Goal: Task Accomplishment & Management: Complete application form

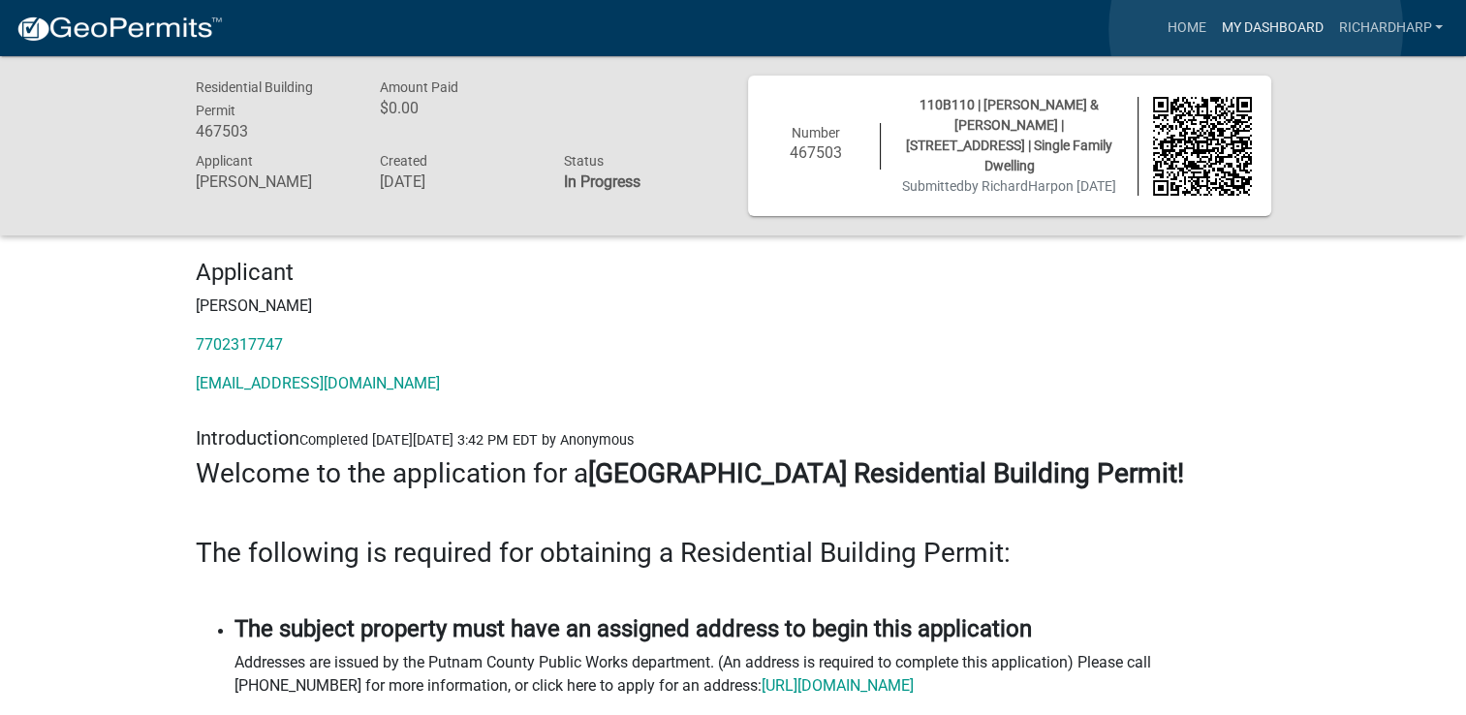
click at [1256, 29] on link "My Dashboard" at bounding box center [1271, 28] width 117 height 37
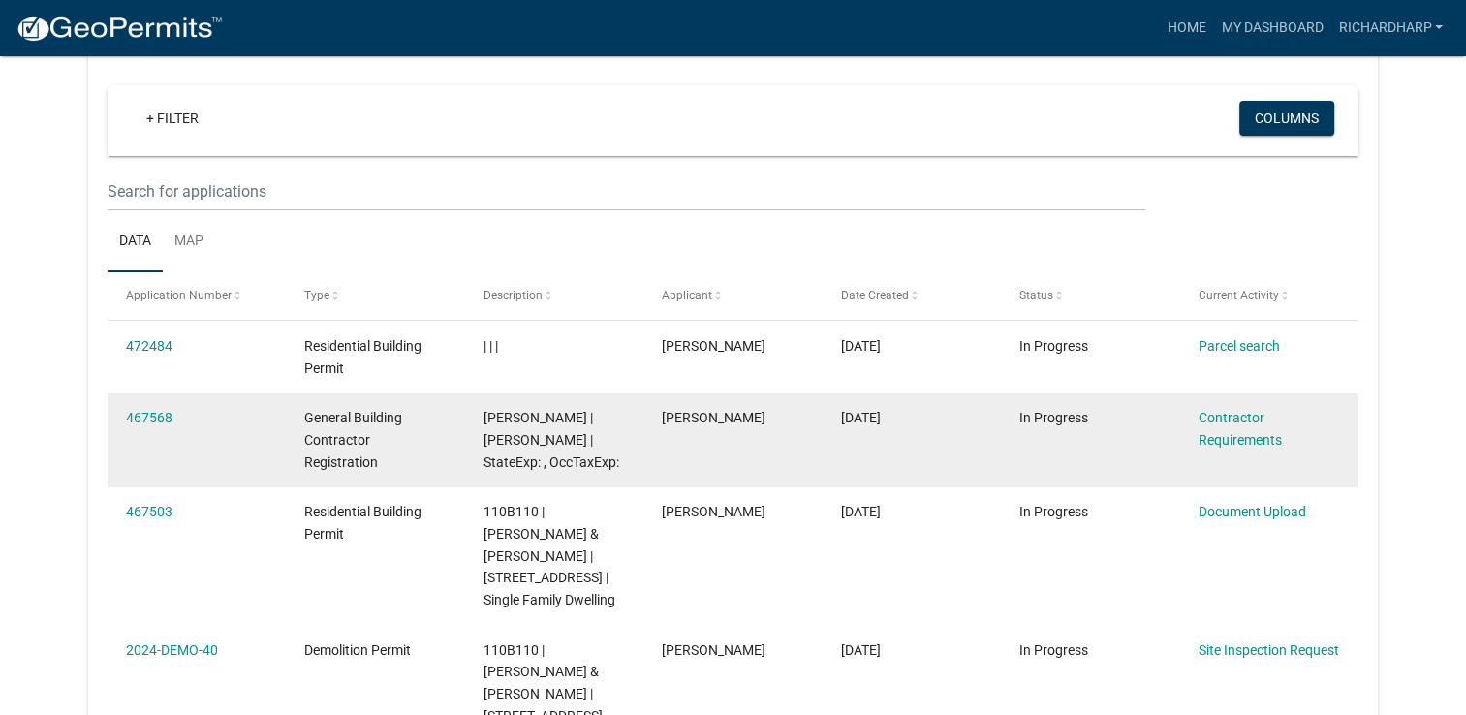
scroll to position [160, 0]
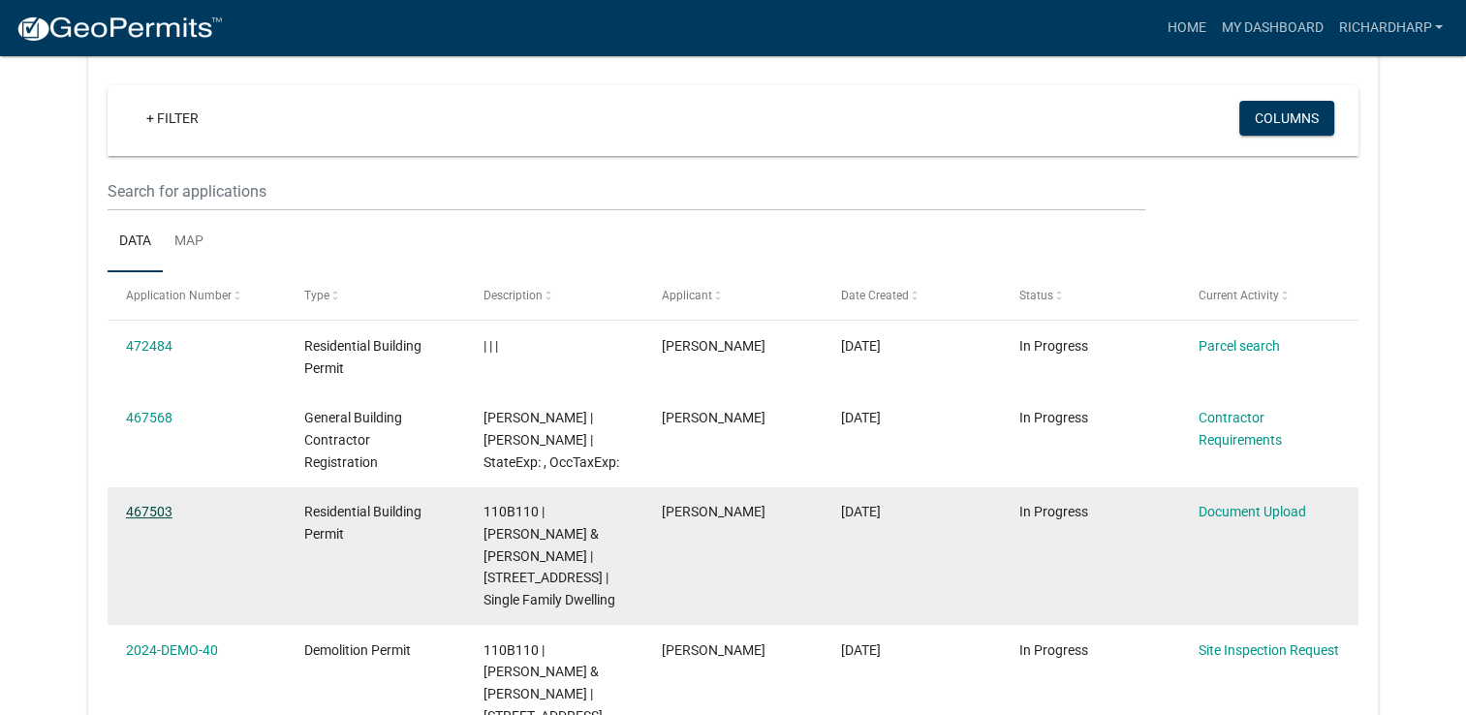
click at [160, 518] on link "467503" at bounding box center [149, 512] width 47 height 16
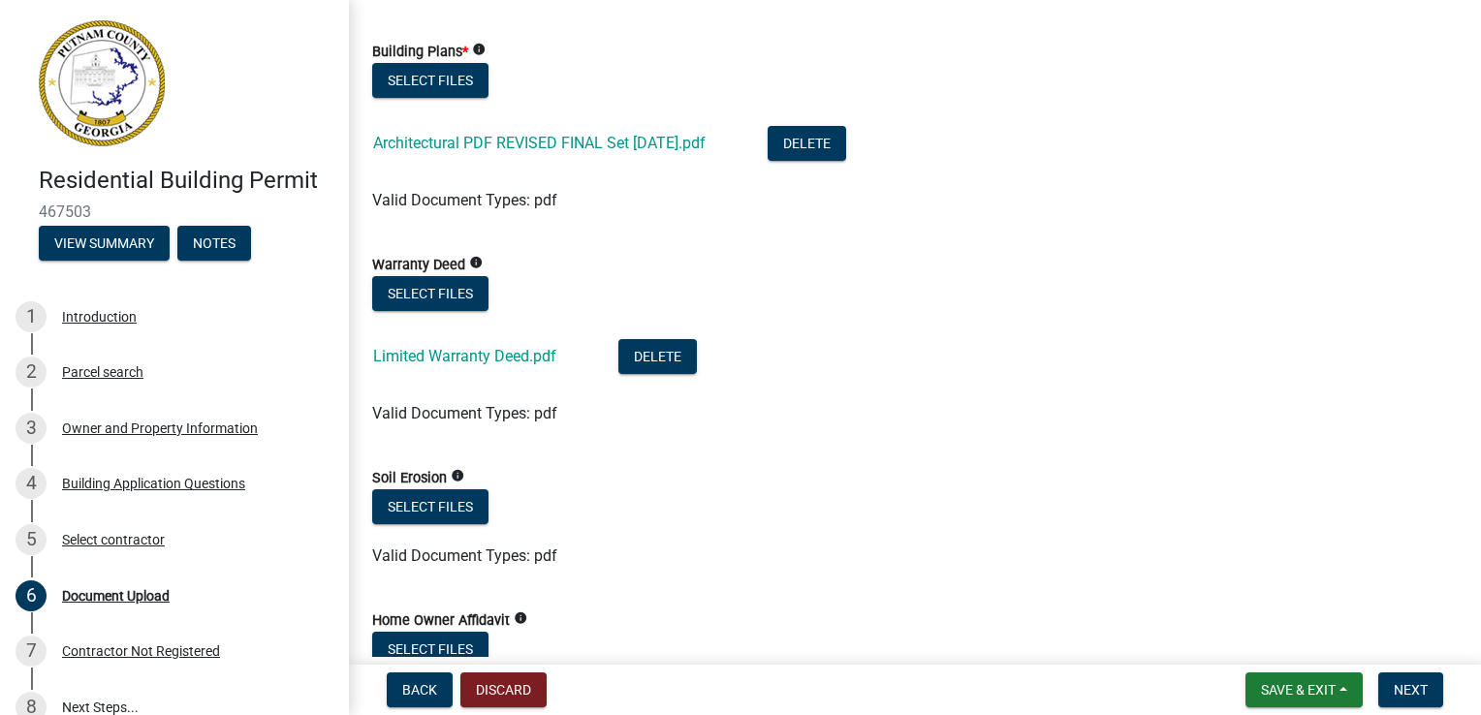
scroll to position [1260, 0]
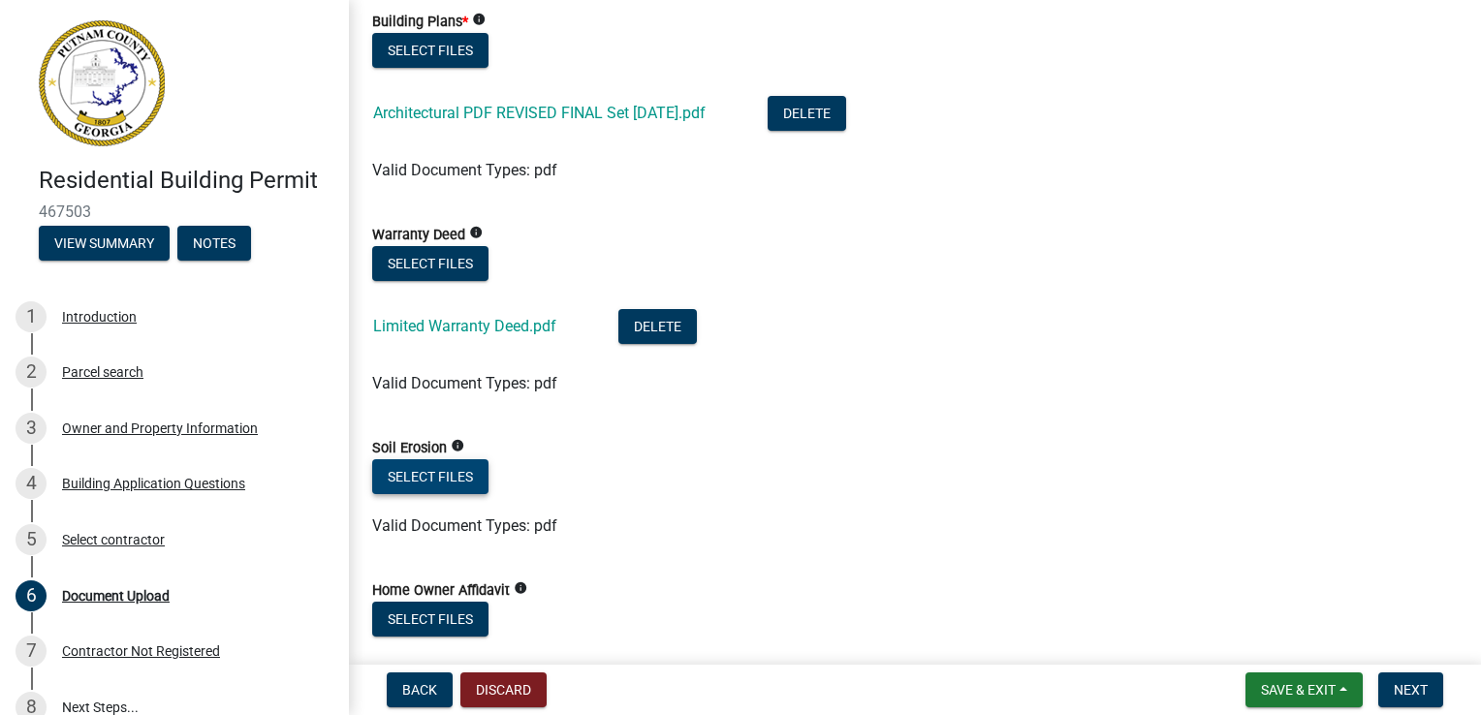
click at [437, 474] on button "Select files" at bounding box center [430, 476] width 116 height 35
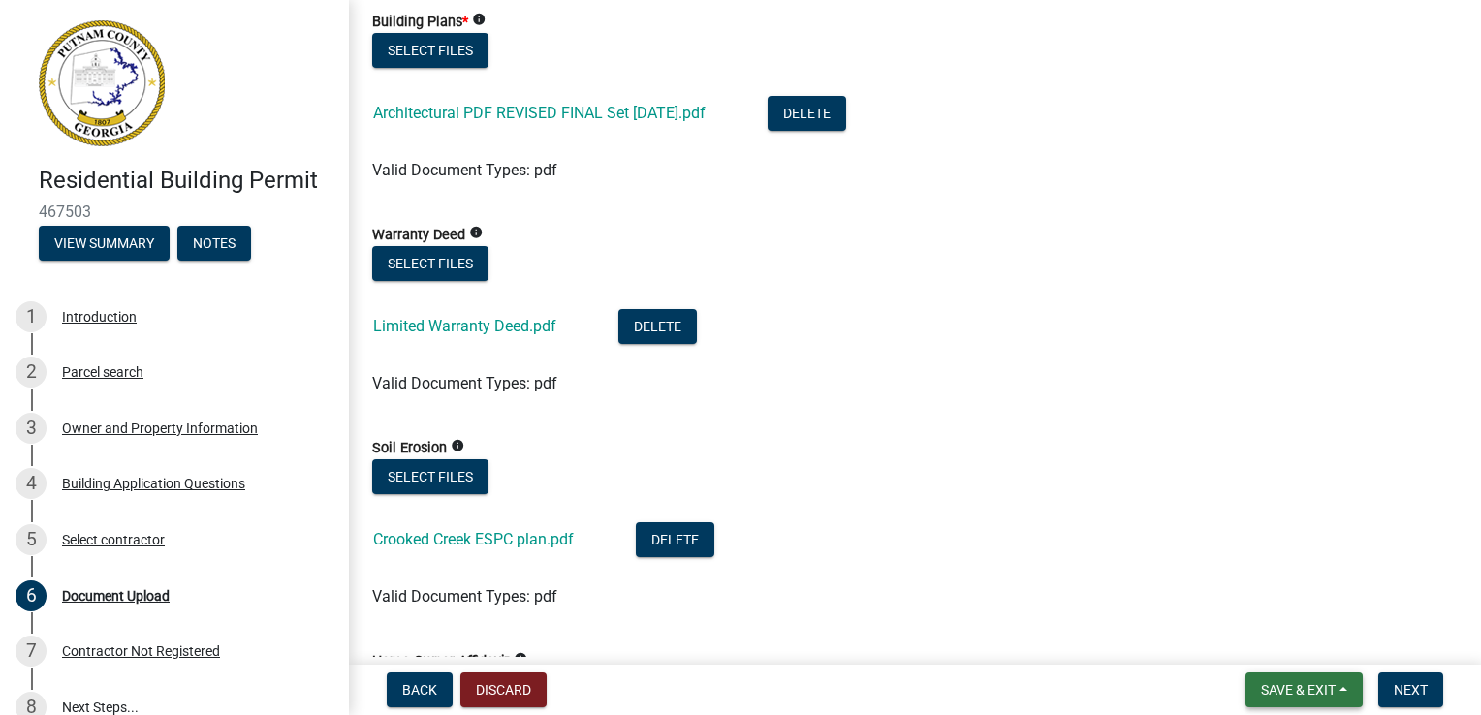
click at [1278, 684] on span "Save & Exit" at bounding box center [1298, 690] width 75 height 16
click at [1267, 643] on button "Save & Exit" at bounding box center [1285, 639] width 155 height 47
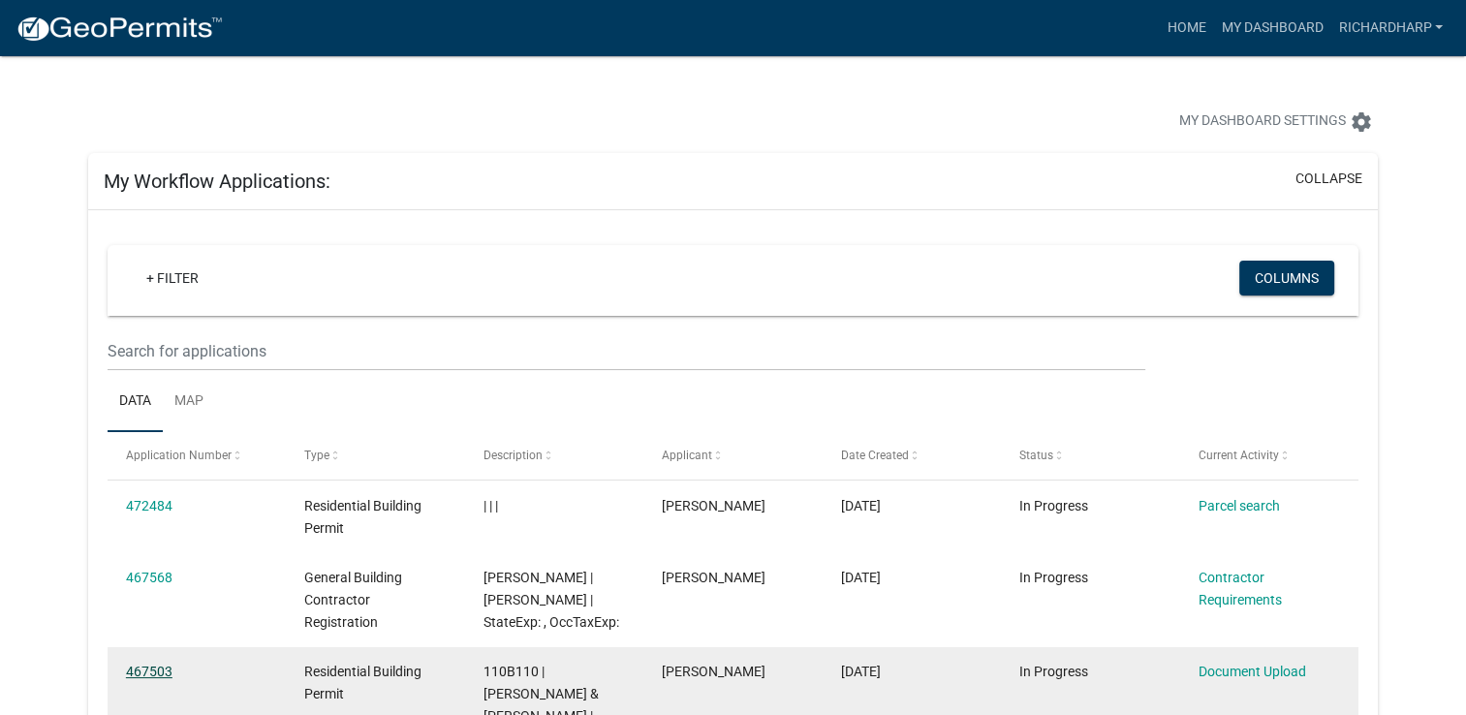
click at [142, 673] on link "467503" at bounding box center [149, 672] width 47 height 16
